Goal: Navigation & Orientation: Understand site structure

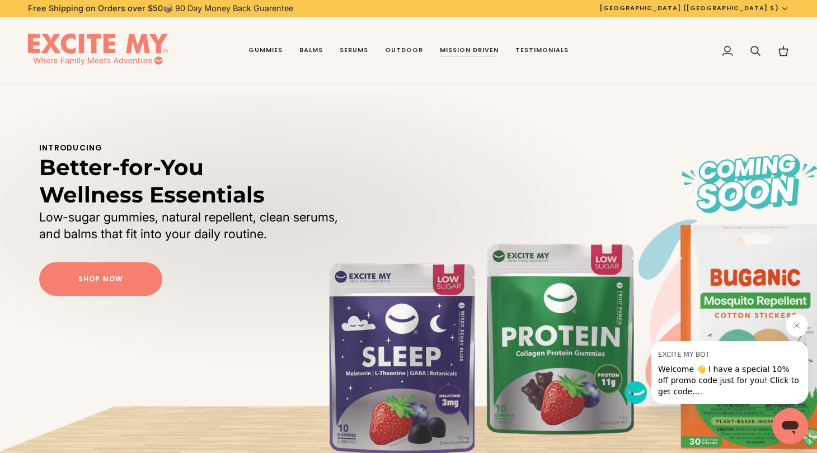
scroll to position [32, 0]
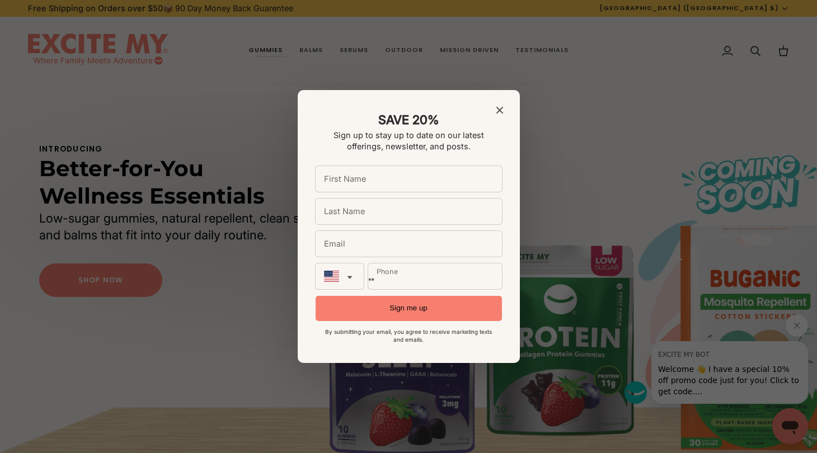
click at [277, 48] on div at bounding box center [408, 226] width 817 height 453
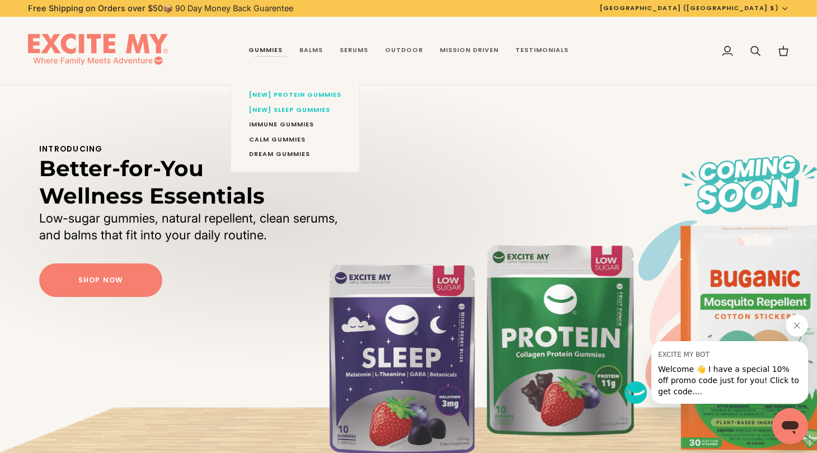
click at [276, 52] on link "Gummies" at bounding box center [265, 51] width 51 height 68
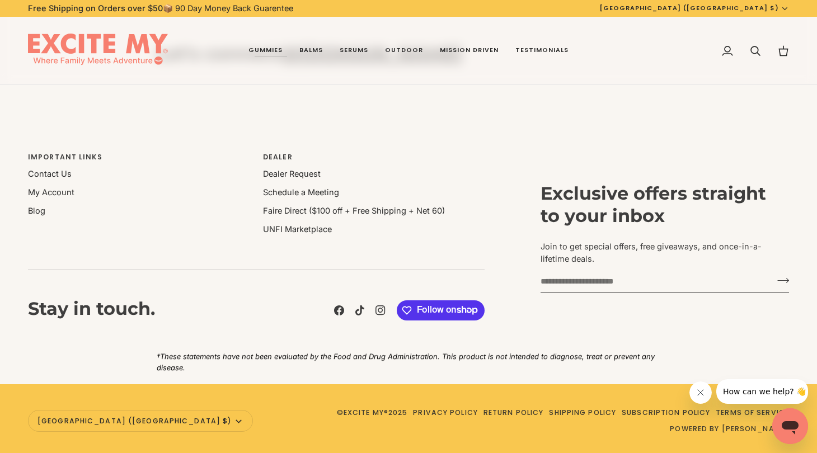
scroll to position [818, 0]
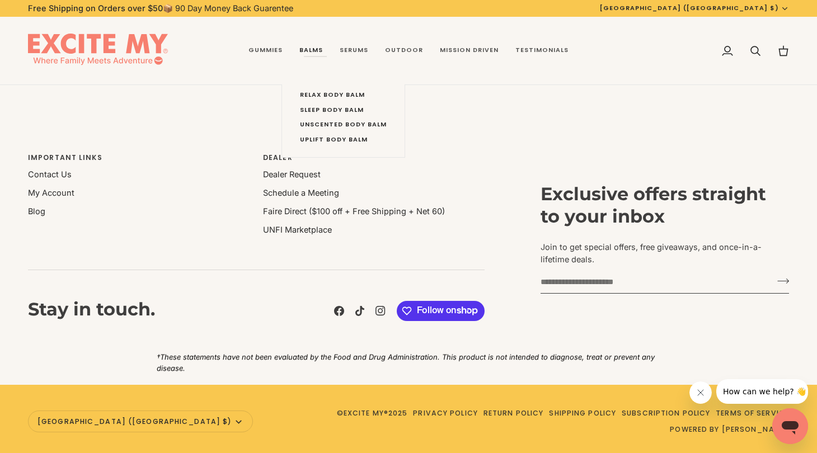
click at [321, 46] on link "Balms" at bounding box center [311, 51] width 40 height 68
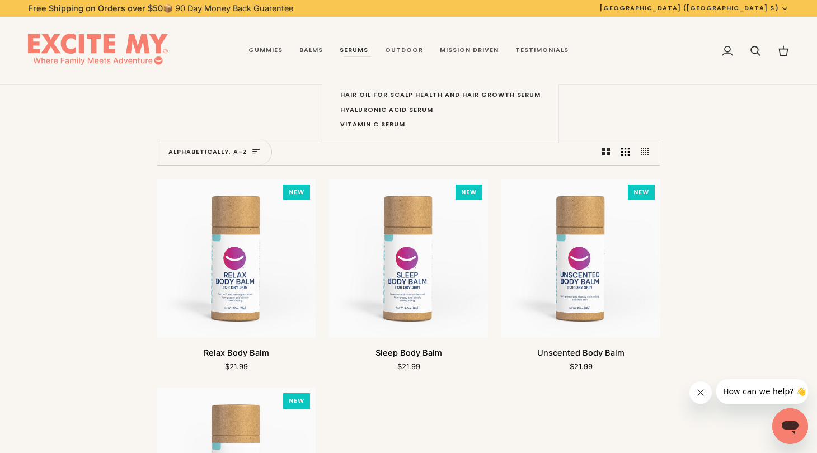
click at [354, 54] on link "Serums" at bounding box center [353, 51] width 45 height 68
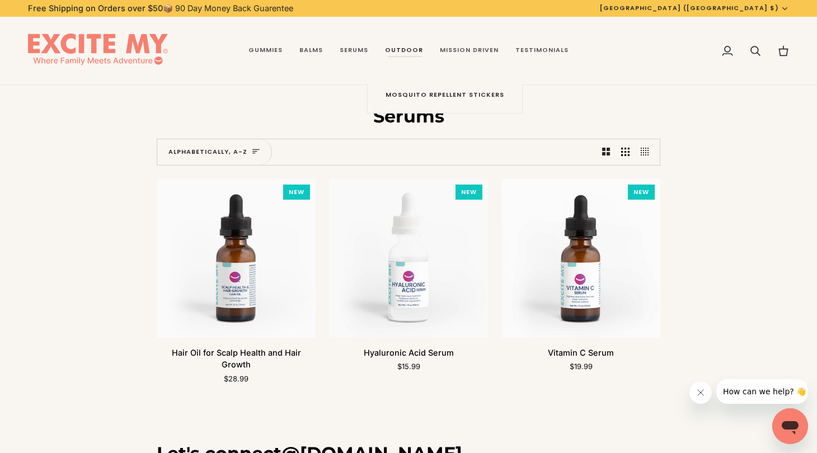
click at [414, 47] on link "Outdoor" at bounding box center [404, 51] width 55 height 68
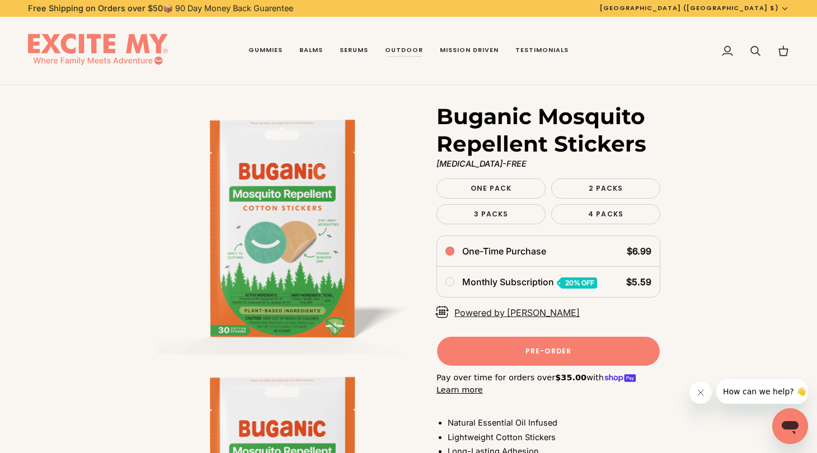
scroll to position [63, 0]
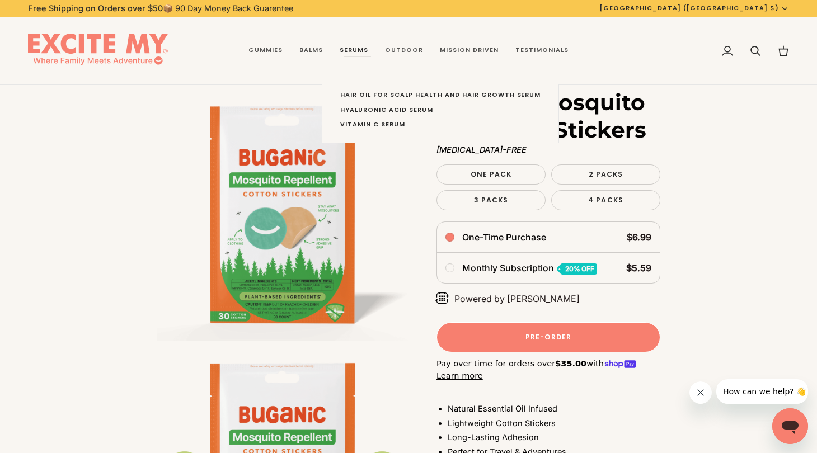
click at [363, 48] on link "Serums" at bounding box center [353, 51] width 45 height 68
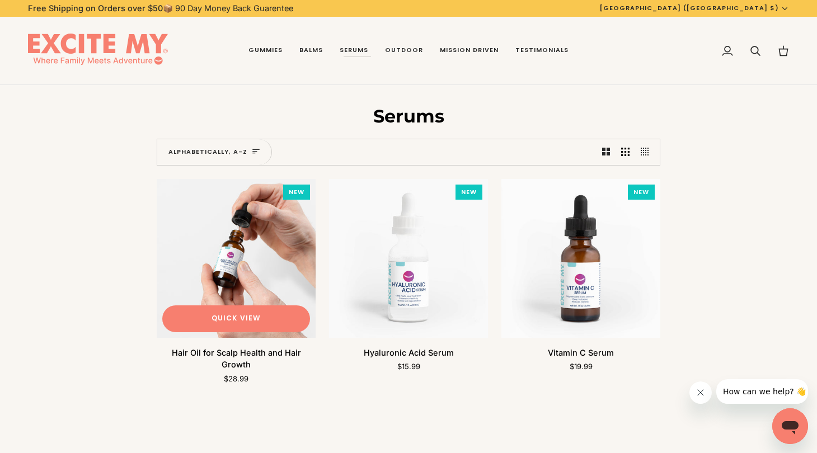
click at [260, 246] on img "Hair Oil for Scalp Health and Hair Growth" at bounding box center [236, 258] width 159 height 159
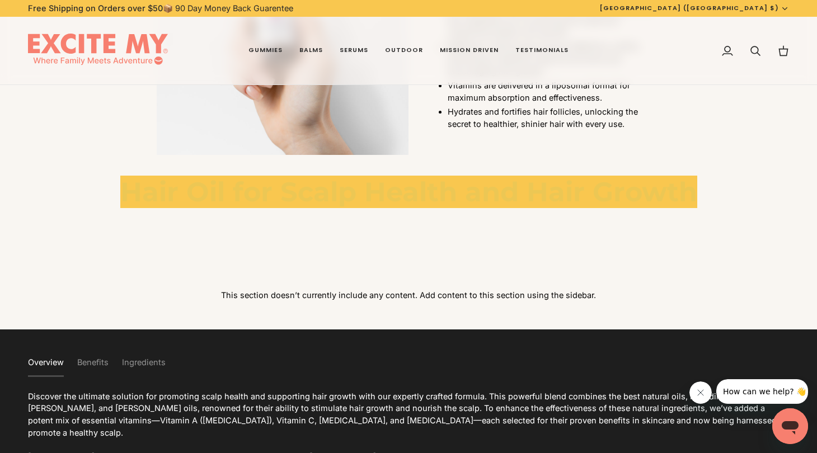
scroll to position [2311, 0]
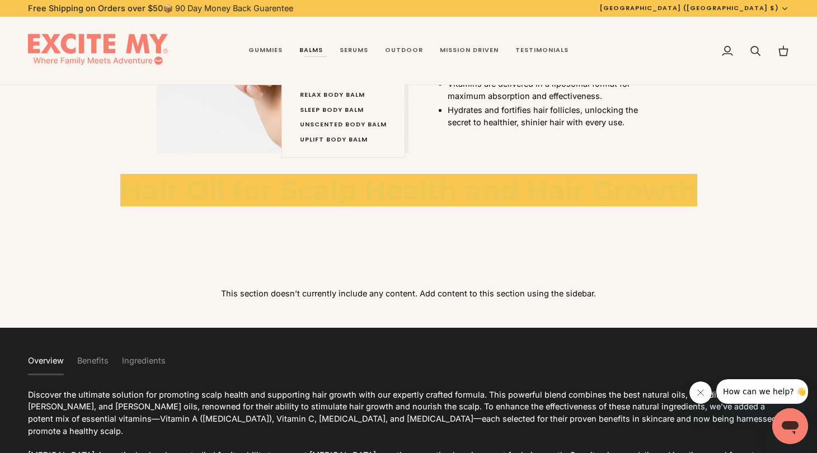
click at [315, 48] on link "Balms" at bounding box center [311, 51] width 40 height 68
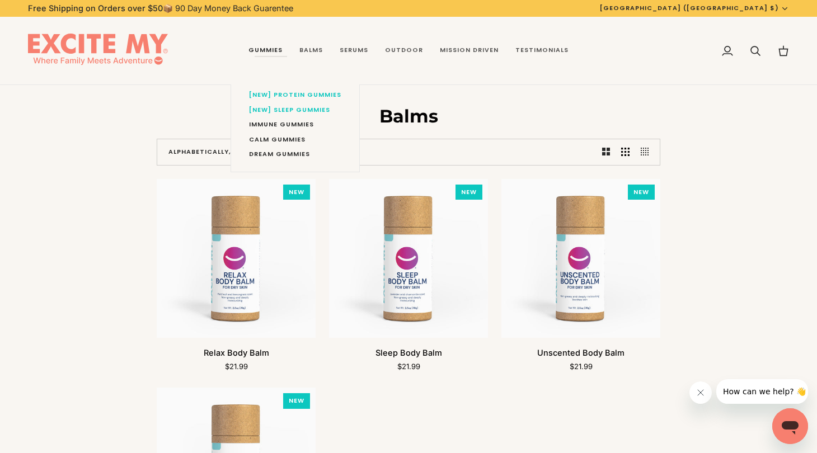
click at [284, 46] on link "Gummies" at bounding box center [265, 51] width 51 height 68
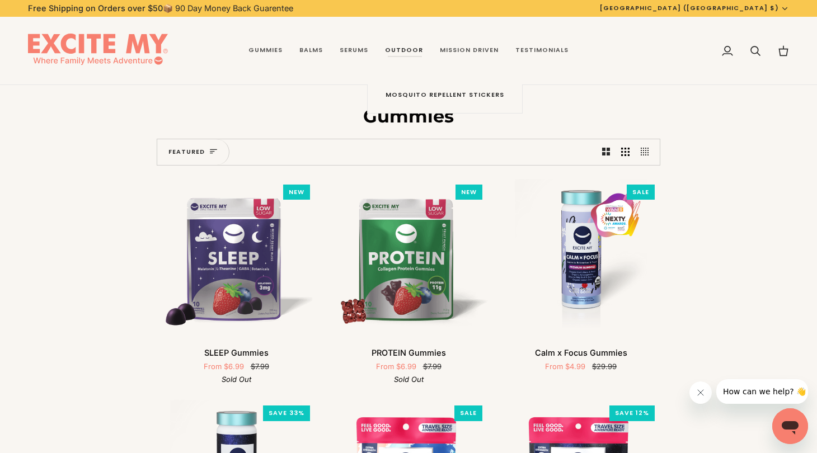
click at [418, 48] on link "Outdoor" at bounding box center [404, 51] width 55 height 68
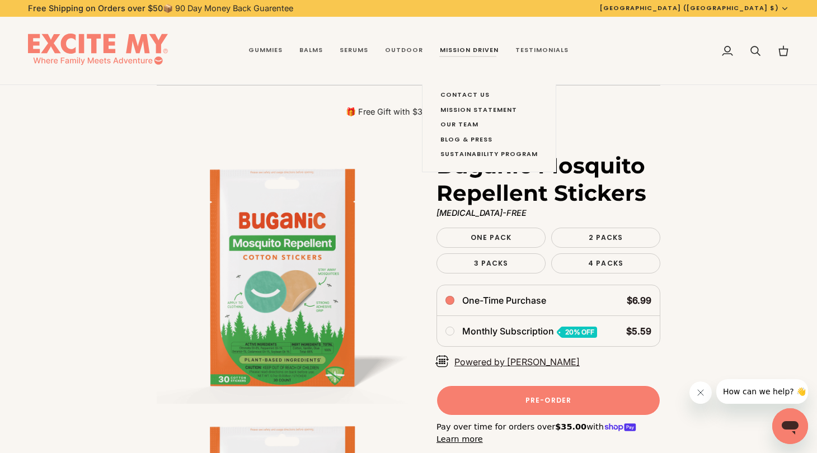
click at [459, 50] on link "Mission Driven" at bounding box center [470, 51] width 76 height 68
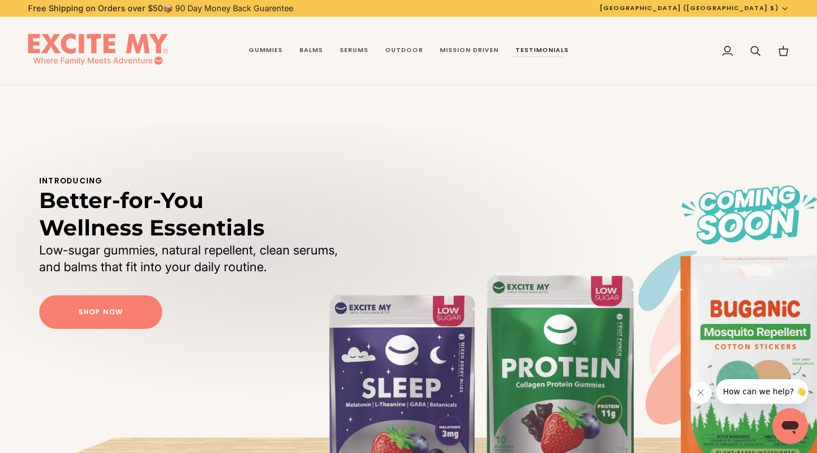
click at [537, 49] on span "Testimonials" at bounding box center [542, 50] width 53 height 9
